Goal: Find specific page/section: Find specific page/section

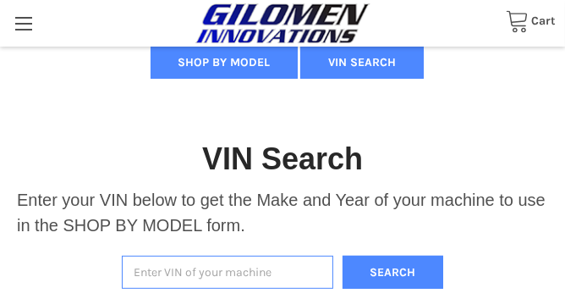
click at [175, 265] on input "Enter VIN of your machine" at bounding box center [227, 271] width 211 height 33
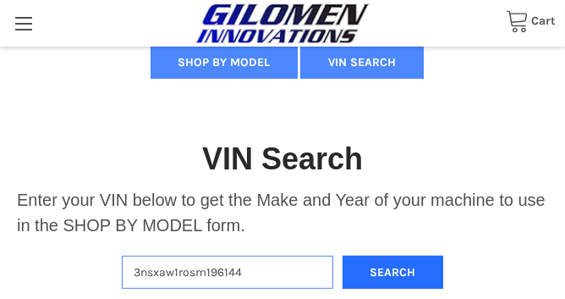
click at [347, 270] on button "Search" at bounding box center [392, 271] width 101 height 33
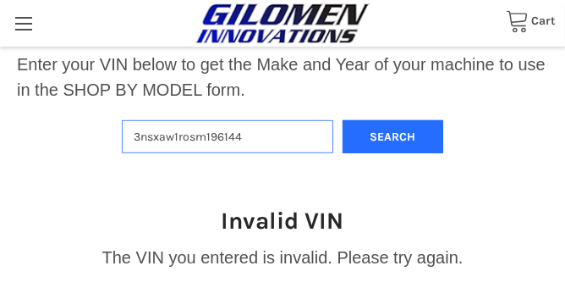
scroll to position [837, 0]
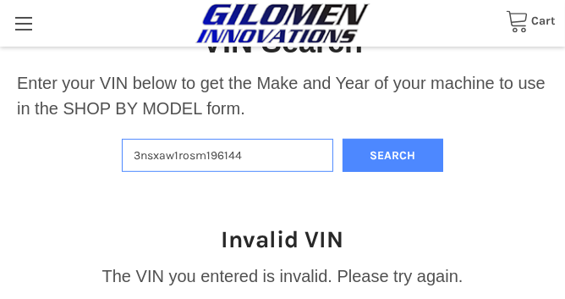
click at [189, 152] on input "3nsxaw1rosm196144" at bounding box center [227, 155] width 211 height 33
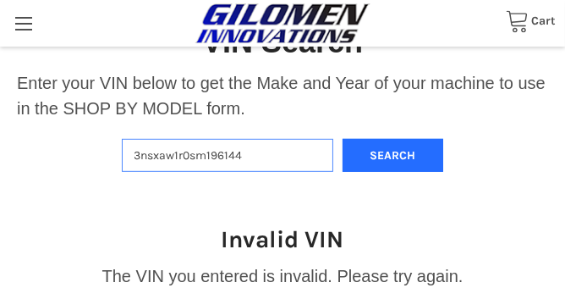
type input "3nsxaw1r0sm196144"
click at [364, 156] on button "Search" at bounding box center [392, 155] width 101 height 33
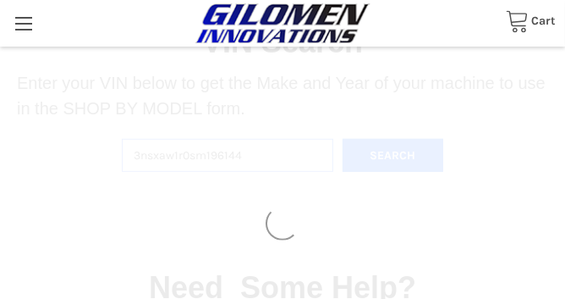
select select "690"
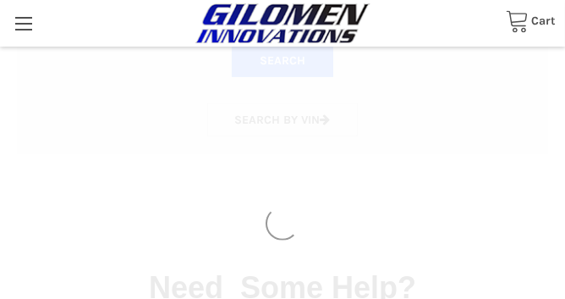
scroll to position [485, 0]
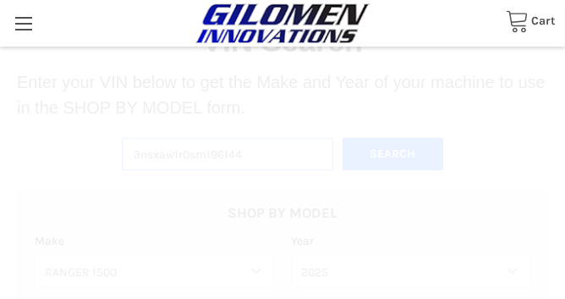
select select "692"
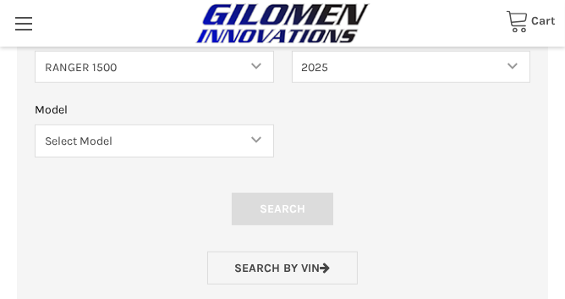
scroll to position [1153, 0]
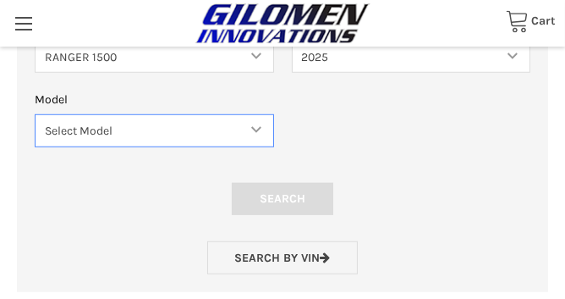
click at [257, 147] on select "Select Model RANGER XD 1500 RANGER XD 1500 NORTHSTAR" at bounding box center [154, 130] width 239 height 33
select select "696"
click at [35, 135] on select "Select Model RANGER XD 1500 RANGER XD 1500 NORTHSTAR" at bounding box center [154, 130] width 239 height 33
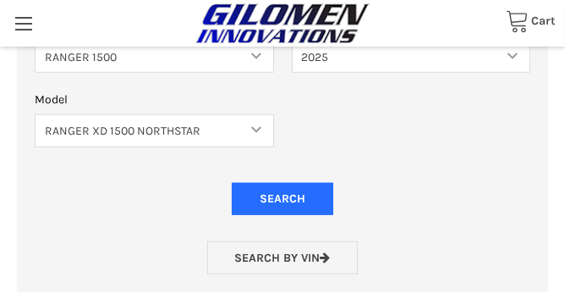
click at [295, 215] on input "Search" at bounding box center [282, 199] width 101 height 32
